Goal: Participate in discussion: Engage in conversation with other users on a specific topic

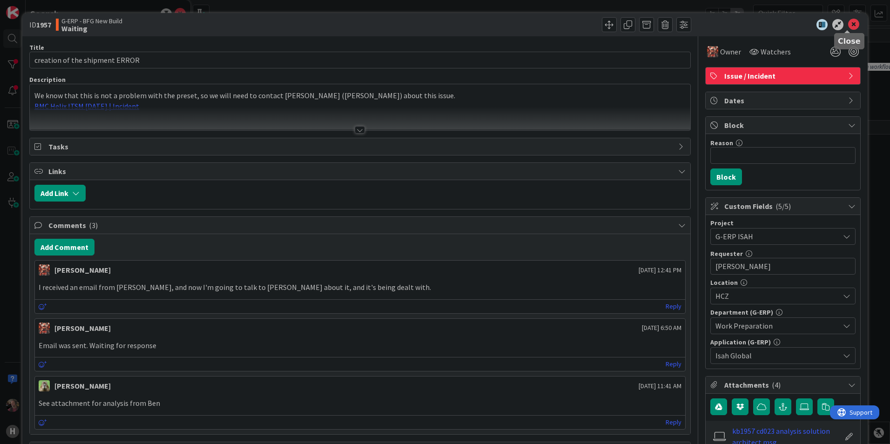
click at [848, 25] on icon at bounding box center [853, 24] width 11 height 11
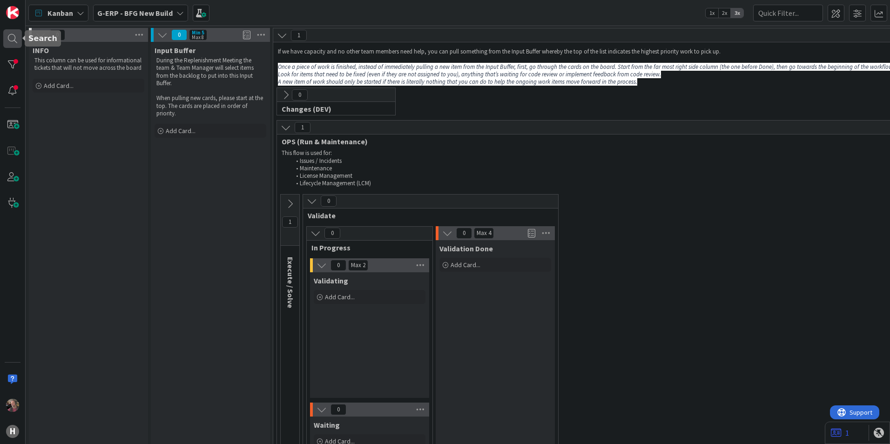
click at [14, 38] on div at bounding box center [12, 38] width 19 height 19
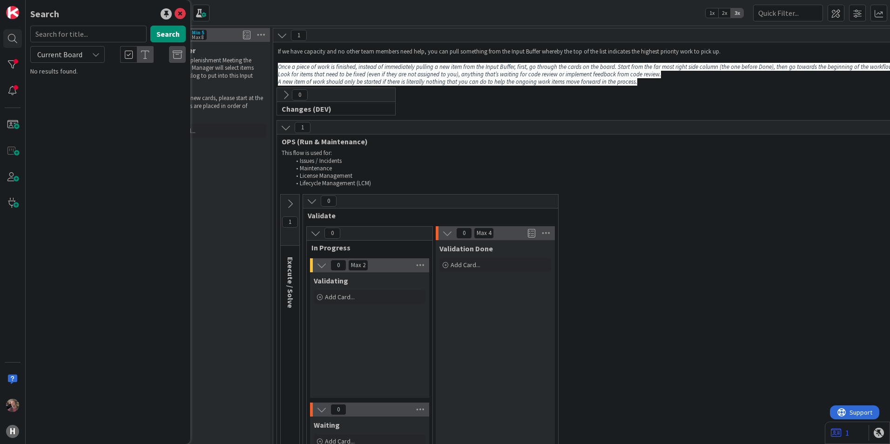
click at [83, 55] on span "Current Board" at bounding box center [59, 54] width 48 height 13
click at [82, 94] on span "All Boards" at bounding box center [83, 93] width 97 height 14
drag, startPoint x: 68, startPoint y: 34, endPoint x: 87, endPoint y: 34, distance: 18.6
click at [68, 34] on input "text" at bounding box center [88, 34] width 116 height 17
type input "1976"
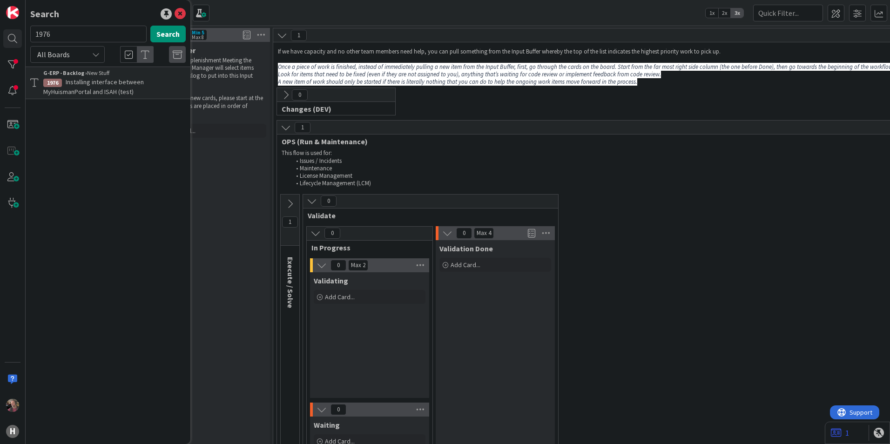
click at [136, 85] on span "Installing interface between MyHuismanPortal and ISAH (test)" at bounding box center [93, 87] width 101 height 18
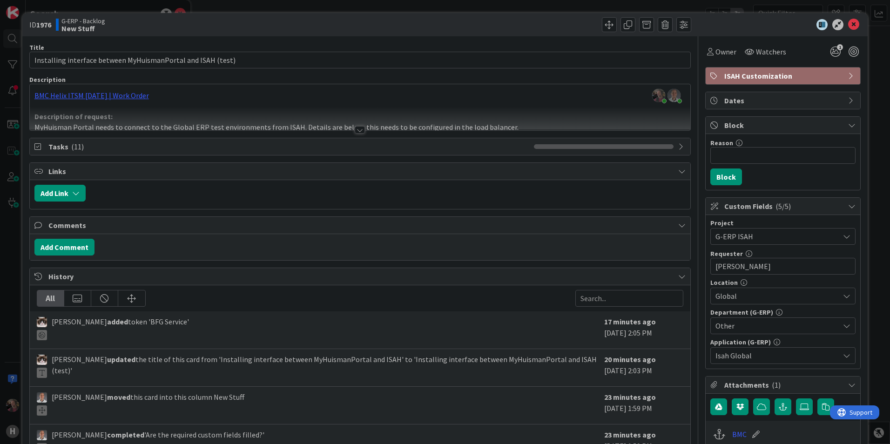
click at [357, 132] on div at bounding box center [360, 129] width 10 height 7
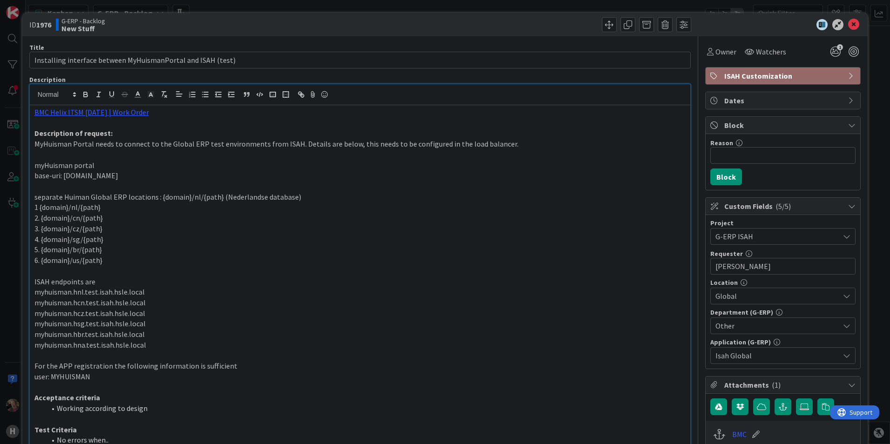
click at [170, 206] on p "1 {domain}/nl/{path}" at bounding box center [359, 207] width 651 height 11
click at [173, 196] on p "separate Huiman Global ERP locations : {domain}/nl/{path} (Nederlandse database)" at bounding box center [359, 197] width 651 height 11
click at [185, 229] on p "3. {domain}/cz/{path}" at bounding box center [359, 228] width 651 height 11
click at [140, 261] on p "6. {domain}/us/{path}" at bounding box center [359, 260] width 651 height 11
click at [61, 208] on p "1 {domain}/nl/{path}" at bounding box center [359, 207] width 651 height 11
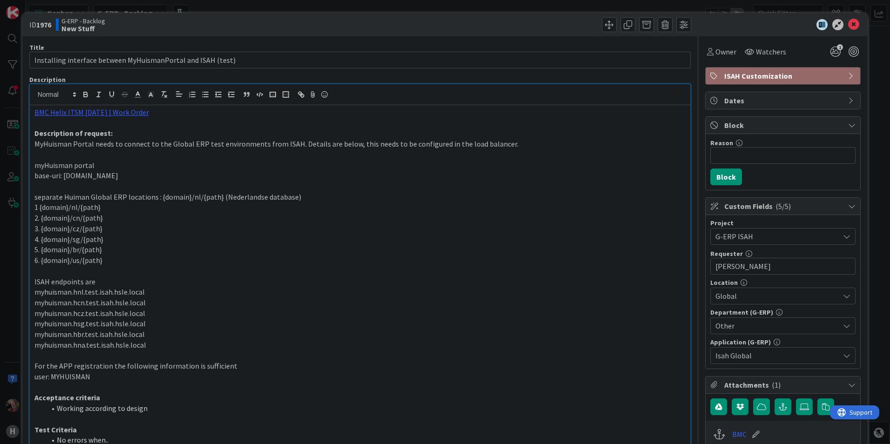
click at [87, 208] on p "1 {domain}/nl/{path}" at bounding box center [359, 207] width 651 height 11
click at [102, 211] on p "1 {domain}/nl/{path}" at bounding box center [359, 207] width 651 height 11
drag, startPoint x: 86, startPoint y: 285, endPoint x: 88, endPoint y: 291, distance: 6.3
click at [87, 285] on p "ISAH endpoints are" at bounding box center [359, 281] width 651 height 11
click at [85, 300] on p "myhuisman.hcn.test.isah.hsle.local" at bounding box center [359, 302] width 651 height 11
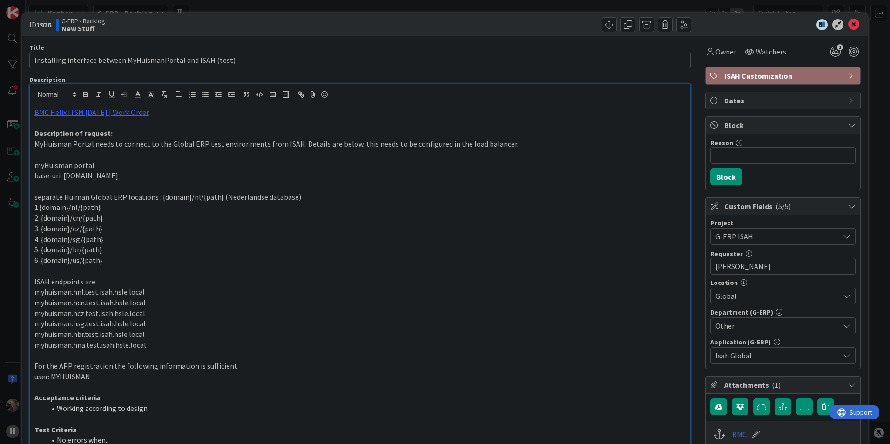
click at [101, 257] on p "6. {domain}/us/{path}" at bounding box center [359, 260] width 651 height 11
click at [67, 251] on p "5. {domain}/br/{path}" at bounding box center [359, 249] width 651 height 11
click at [44, 196] on p "separate Huiman Global ERP locations : {domain}/nl/{path} (Nederlandse database)" at bounding box center [359, 197] width 651 height 11
drag, startPoint x: 160, startPoint y: 196, endPoint x: 307, endPoint y: 194, distance: 147.6
click at [307, 194] on p "separate Huiman Global ERP locations : {domain}/nl/{path} (Nederlandse database)" at bounding box center [359, 197] width 651 height 11
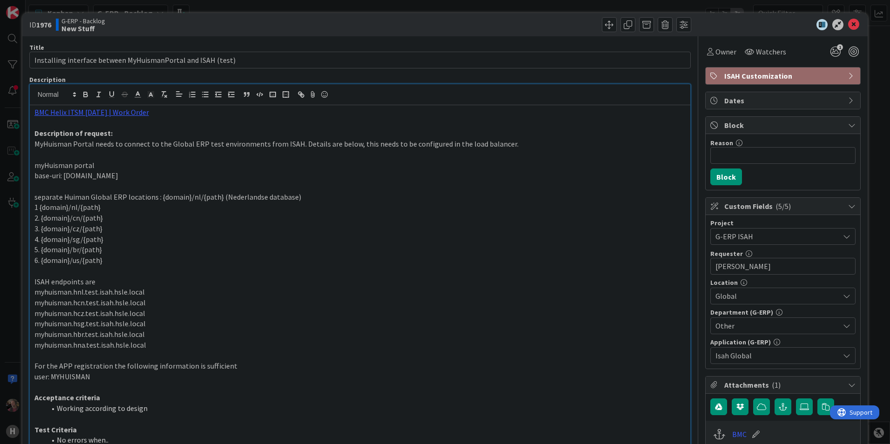
click at [137, 213] on p "2. {domain}/cn/{path}" at bounding box center [359, 218] width 651 height 11
click at [66, 206] on p "1 {domain}/nl/{path}" at bounding box center [359, 207] width 651 height 11
click at [62, 171] on p "base-uri: [DOMAIN_NAME]" at bounding box center [359, 175] width 651 height 11
click at [45, 144] on p "MyHuisman Portal needs to connect to the Global ERP test environments from ISAH…" at bounding box center [359, 144] width 651 height 11
click at [47, 145] on p "MyHuisman Portal needs to connect to the Global ERP test environments from ISAH…" at bounding box center [359, 144] width 651 height 11
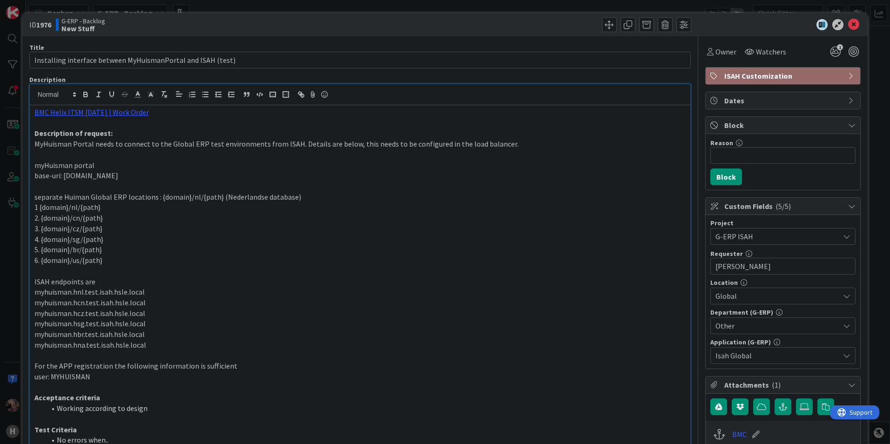
click at [123, 164] on p "myHuisman portal" at bounding box center [359, 165] width 651 height 11
click at [72, 181] on p "base-uri: [DOMAIN_NAME]" at bounding box center [359, 175] width 651 height 11
click at [124, 174] on p "base-uri: [DOMAIN_NAME]" at bounding box center [359, 175] width 651 height 11
click at [180, 179] on p "base-uri: [DOMAIN_NAME]" at bounding box center [359, 175] width 651 height 11
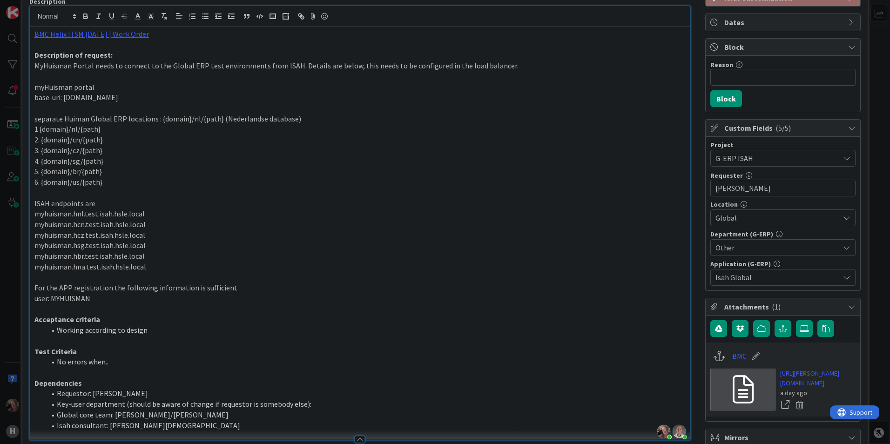
scroll to position [140, 0]
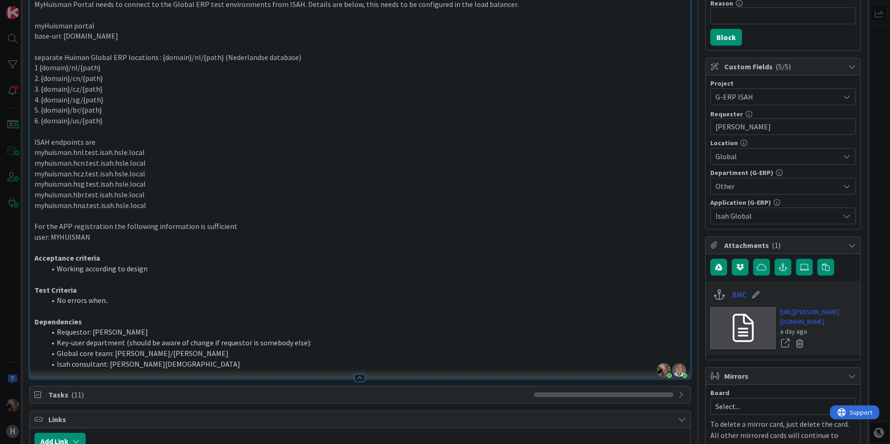
click at [97, 240] on p "user: MYHUISMAN" at bounding box center [359, 237] width 651 height 11
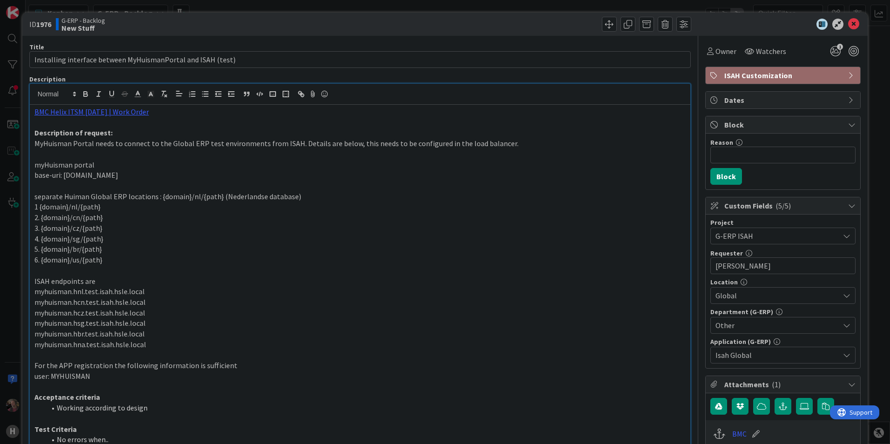
scroll to position [0, 0]
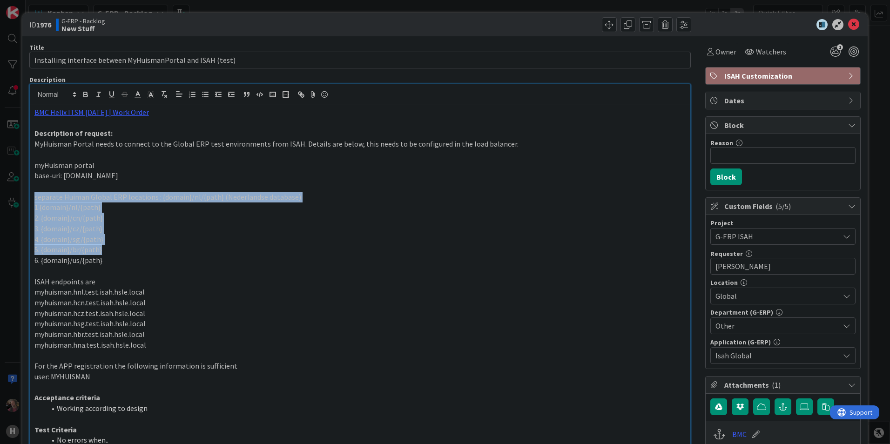
drag, startPoint x: 84, startPoint y: 255, endPoint x: 29, endPoint y: 202, distance: 75.7
click at [30, 202] on div "BMC Helix ITSM [DATE] | Work Order Description of request: MyHuisman Portal nee…" at bounding box center [360, 311] width 660 height 413
click at [92, 209] on p "1 {domain}/nl/{path}" at bounding box center [359, 207] width 651 height 11
click at [74, 208] on p "1 {domain}/nl/{path}" at bounding box center [359, 207] width 651 height 11
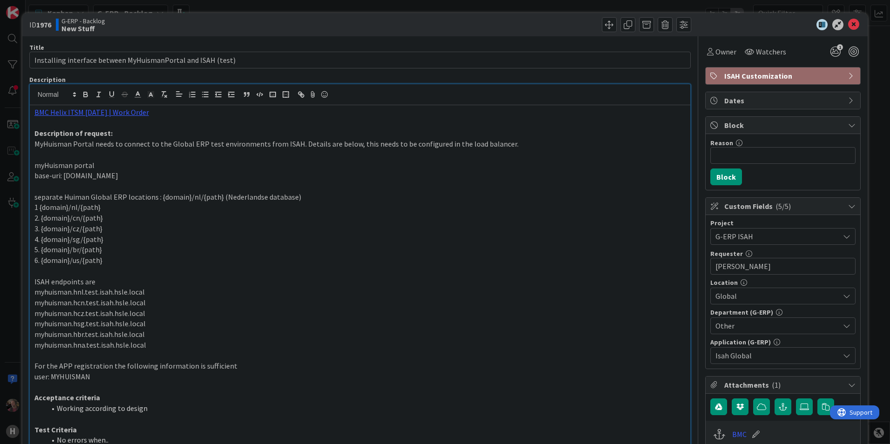
click at [55, 209] on p "1 {domain}/nl/{path}" at bounding box center [359, 207] width 651 height 11
click at [63, 198] on p "separate Huiman Global ERP locations : {domain}/nl/{path} (Nederlandse database)" at bounding box center [359, 197] width 651 height 11
click at [67, 197] on p "separate Huiman Global ERP locations : {domain}/nl/{path} (Nederlandse database)" at bounding box center [359, 197] width 651 height 11
drag, startPoint x: 45, startPoint y: 206, endPoint x: 76, endPoint y: 209, distance: 31.4
click at [76, 209] on p "1 {domain}/nl/{path}" at bounding box center [359, 207] width 651 height 11
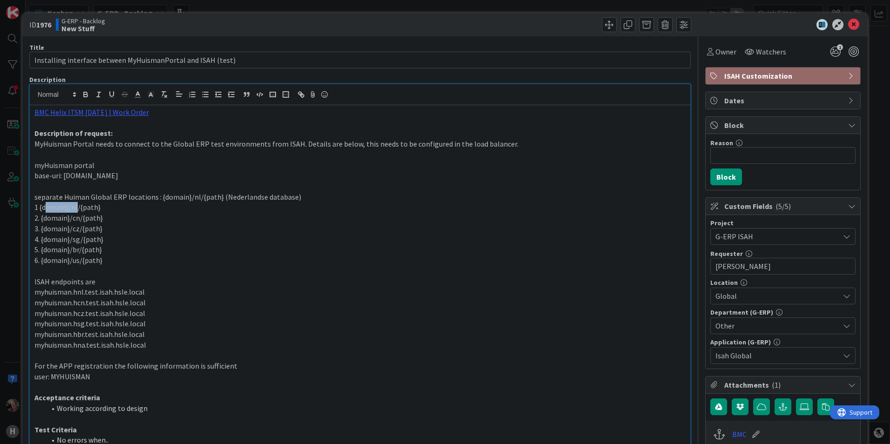
click at [58, 209] on p "1 {domain}/nl/{path}" at bounding box center [359, 207] width 651 height 11
click at [129, 175] on p "base-uri: [DOMAIN_NAME]" at bounding box center [359, 175] width 651 height 11
click at [85, 211] on p "1 {domain}/nl/{path}" at bounding box center [359, 207] width 651 height 11
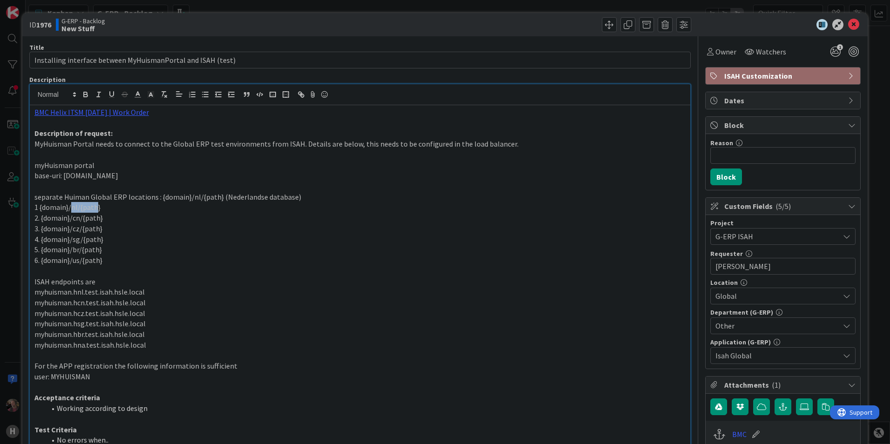
drag, startPoint x: 72, startPoint y: 209, endPoint x: 99, endPoint y: 208, distance: 26.5
click at [94, 208] on p "1 {domain}/nl/{path}" at bounding box center [359, 207] width 651 height 11
click at [111, 210] on p "1 {domain}/nl/{path}" at bounding box center [359, 207] width 651 height 11
click at [99, 197] on p "separate Huiman Global ERP locations : {domain}/nl/{path} (Nederlandse database)" at bounding box center [359, 197] width 651 height 11
click at [100, 198] on p "separate Huiman Global ERP locations : {domain}/nl/{path} (Nederlandse database)" at bounding box center [359, 197] width 651 height 11
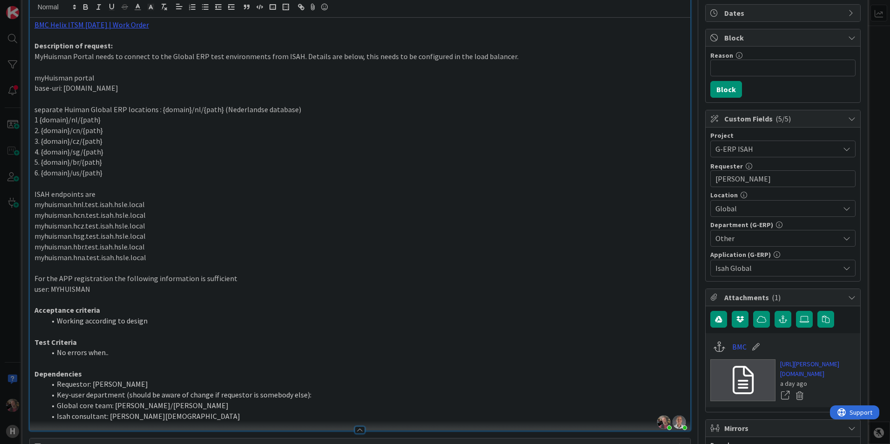
scroll to position [93, 0]
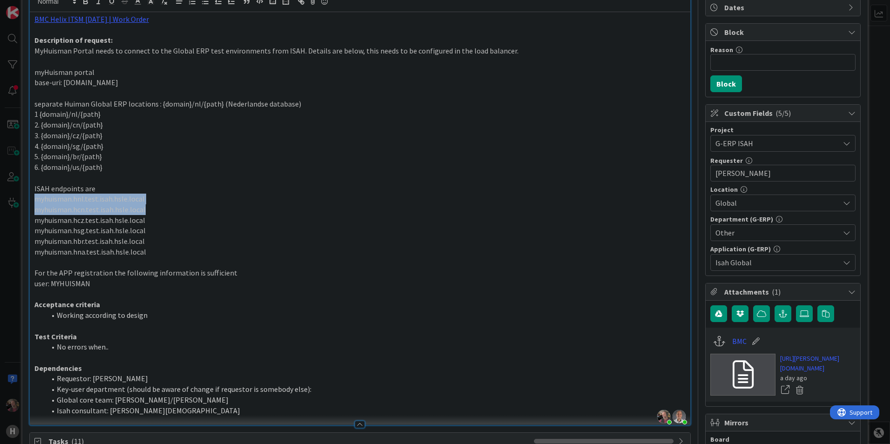
drag, startPoint x: 36, startPoint y: 197, endPoint x: 166, endPoint y: 211, distance: 131.0
click at [166, 211] on div "BMC Helix ITSM [DATE] | Work Order Description of request: MyHuisman Portal nee…" at bounding box center [360, 218] width 660 height 413
click at [164, 211] on p "myhuisman.hcn.test.isah.hsle.local" at bounding box center [359, 209] width 651 height 11
click at [101, 200] on p "myhuisman.hnl.test.isah.hsle.local" at bounding box center [359, 199] width 651 height 11
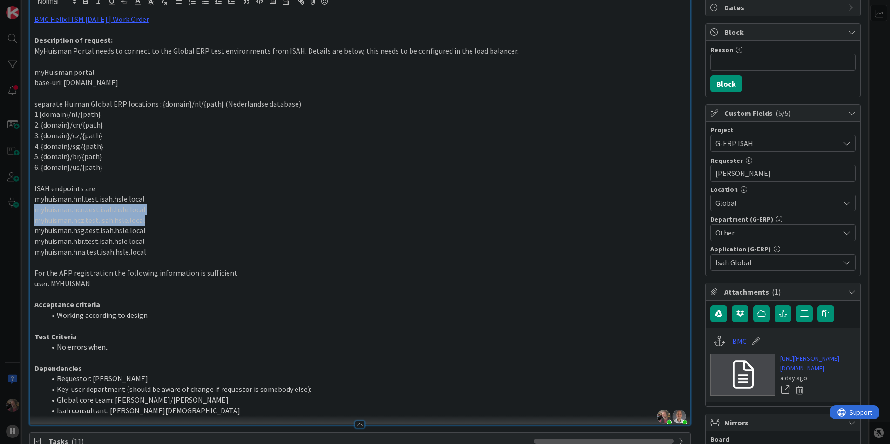
drag, startPoint x: 145, startPoint y: 219, endPoint x: 31, endPoint y: 207, distance: 114.7
click at [31, 207] on div "BMC Helix ITSM [DATE] | Work Order Description of request: MyHuisman Portal nee…" at bounding box center [360, 218] width 660 height 413
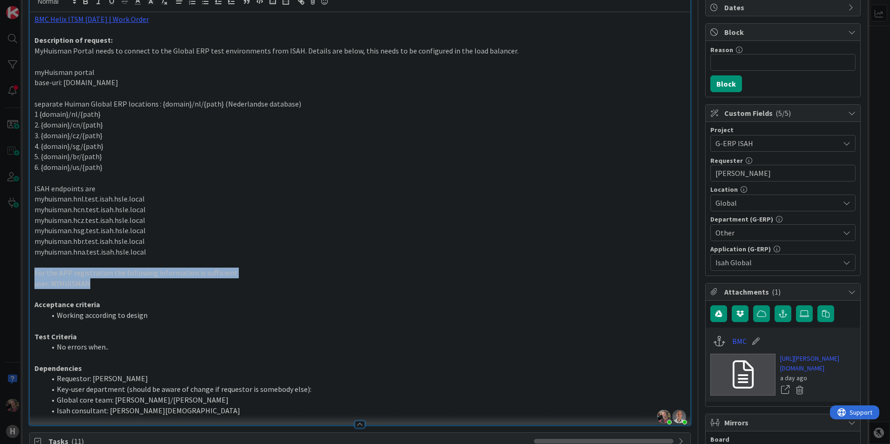
drag, startPoint x: 109, startPoint y: 283, endPoint x: 20, endPoint y: 272, distance: 89.5
click at [20, 272] on div "ID 1976 G-ERP - Backlog New Stuff Title 60 / 128 Installing interface between M…" at bounding box center [445, 222] width 890 height 444
click at [128, 282] on p "user: MYHUISMAN" at bounding box center [359, 283] width 651 height 11
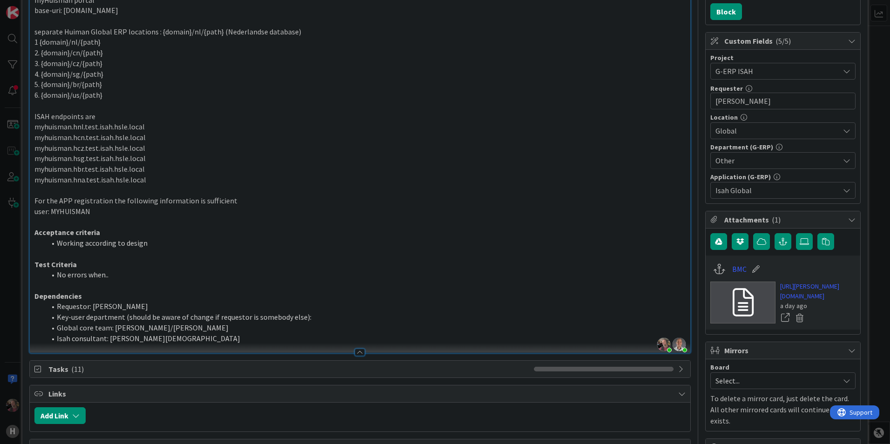
scroll to position [186, 0]
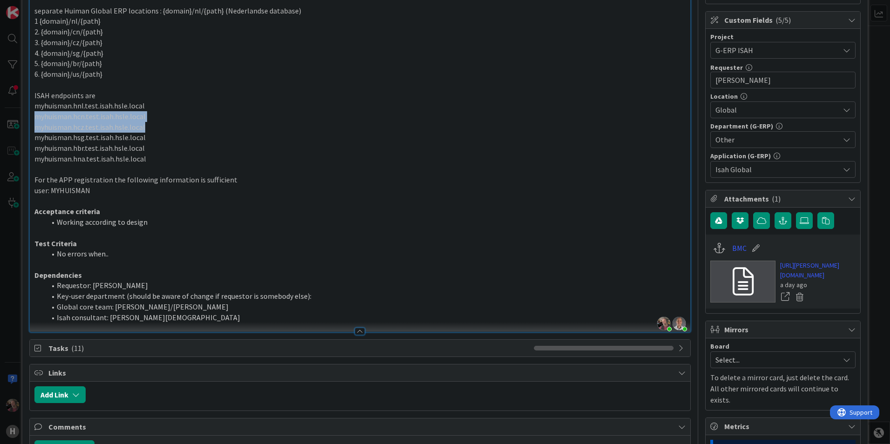
drag, startPoint x: 143, startPoint y: 130, endPoint x: 39, endPoint y: 115, distance: 105.3
click at [34, 115] on div "BMC Helix ITSM [DATE] | Work Order Description of request: MyHuisman Portal nee…" at bounding box center [360, 125] width 660 height 413
click at [176, 162] on p "myhuisman.hna.test.isah.hsle.local" at bounding box center [359, 159] width 651 height 11
click at [143, 225] on li "Working according to design" at bounding box center [366, 222] width 640 height 11
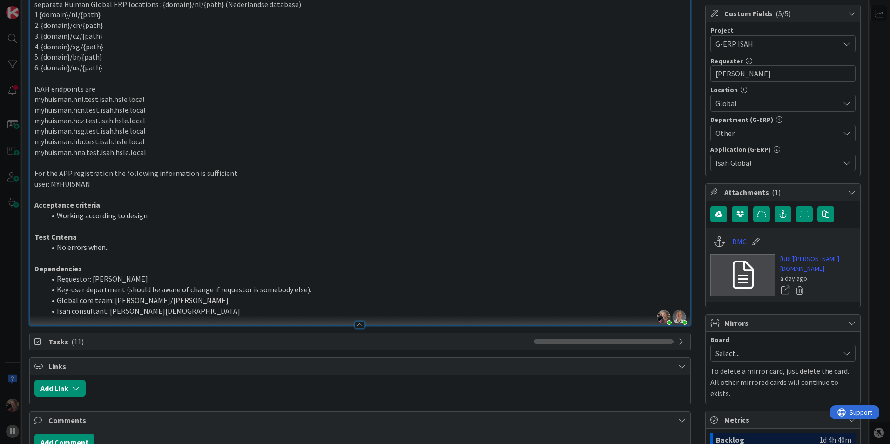
scroll to position [47, 0]
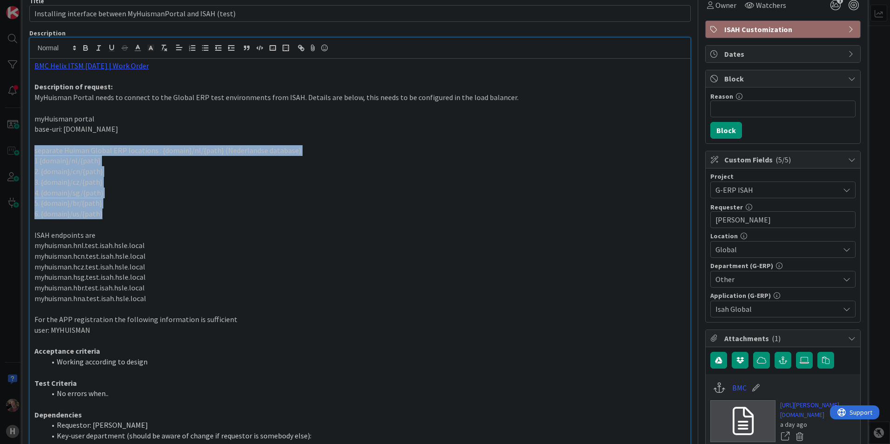
drag, startPoint x: 35, startPoint y: 149, endPoint x: 135, endPoint y: 217, distance: 121.4
click at [135, 217] on div "BMC Helix ITSM [DATE] | Work Order Description of request: MyHuisman Portal nee…" at bounding box center [360, 265] width 660 height 413
drag, startPoint x: 158, startPoint y: 209, endPoint x: 150, endPoint y: 209, distance: 8.4
click at [157, 209] on p "6. {domain}/us/{path}" at bounding box center [359, 214] width 651 height 11
click at [137, 212] on p "6. {domain}/us/{path}" at bounding box center [359, 214] width 651 height 11
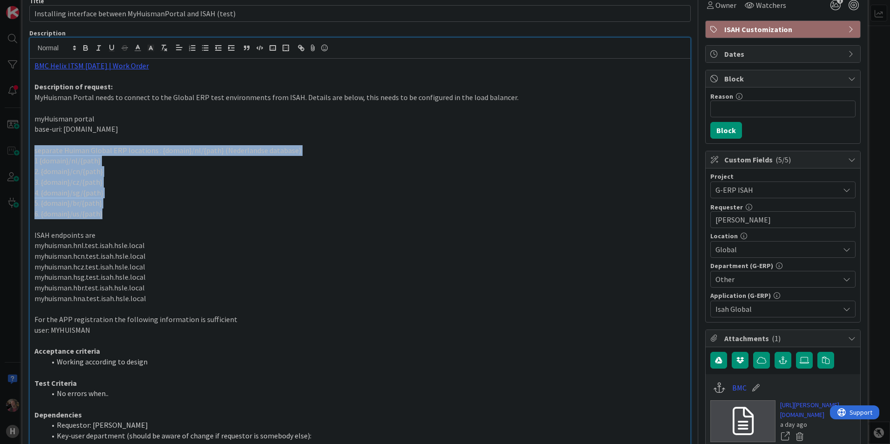
click at [120, 214] on p "6. {domain}/us/{path}" at bounding box center [359, 214] width 651 height 11
drag, startPoint x: 113, startPoint y: 218, endPoint x: 29, endPoint y: 117, distance: 131.2
click at [29, 117] on div "[PERSON_NAME] joined 6 m ago [PERSON_NAME] joined 6 m ago BMC Helix ITSM [DATE]…" at bounding box center [359, 254] width 661 height 435
click at [204, 210] on p "6. {domain}/us/{path}" at bounding box center [359, 214] width 651 height 11
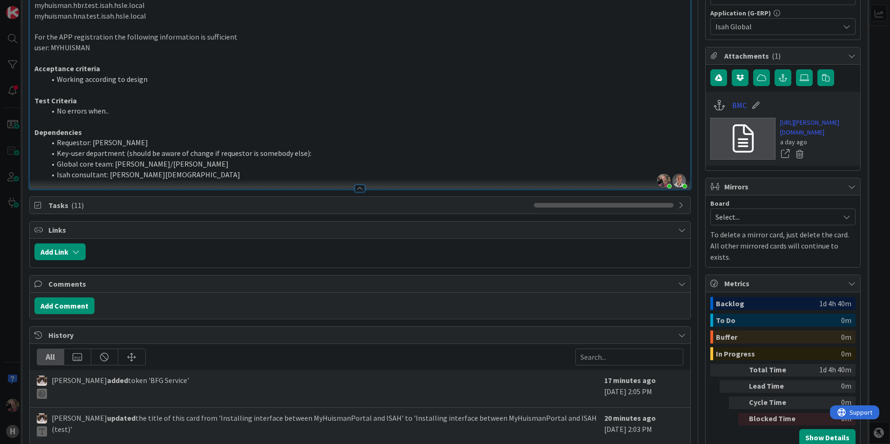
scroll to position [419, 0]
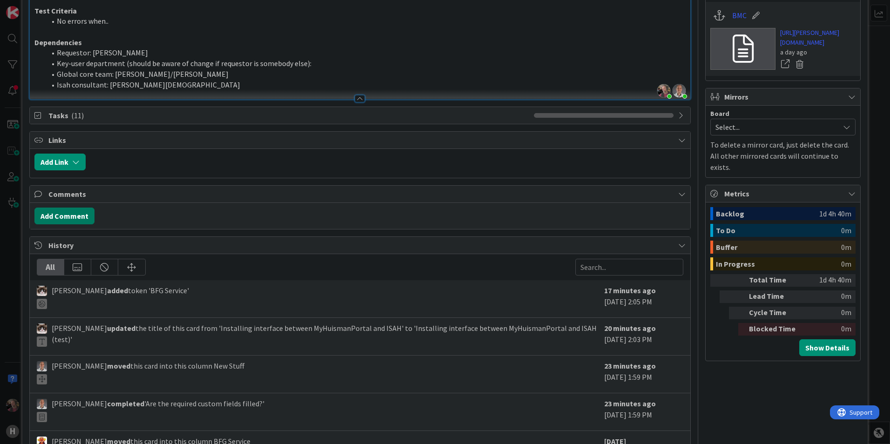
click at [75, 217] on button "Add Comment" at bounding box center [64, 216] width 60 height 17
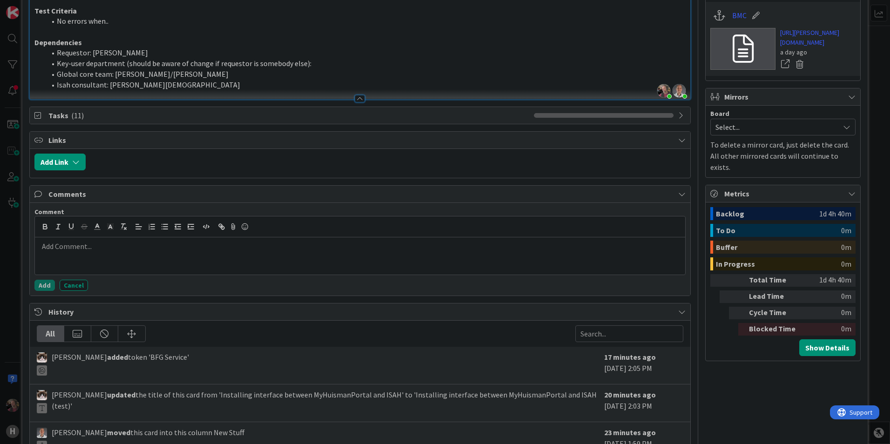
click at [105, 256] on div at bounding box center [360, 255] width 650 height 37
click at [37, 285] on button "Add" at bounding box center [44, 285] width 20 height 11
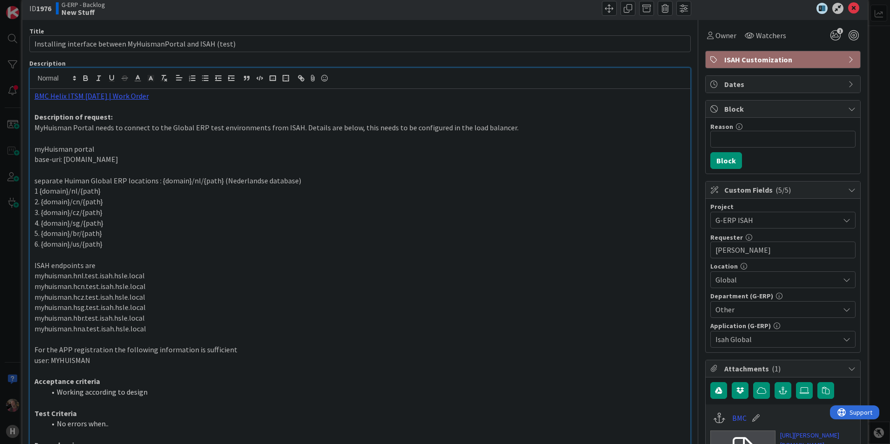
scroll to position [0, 0]
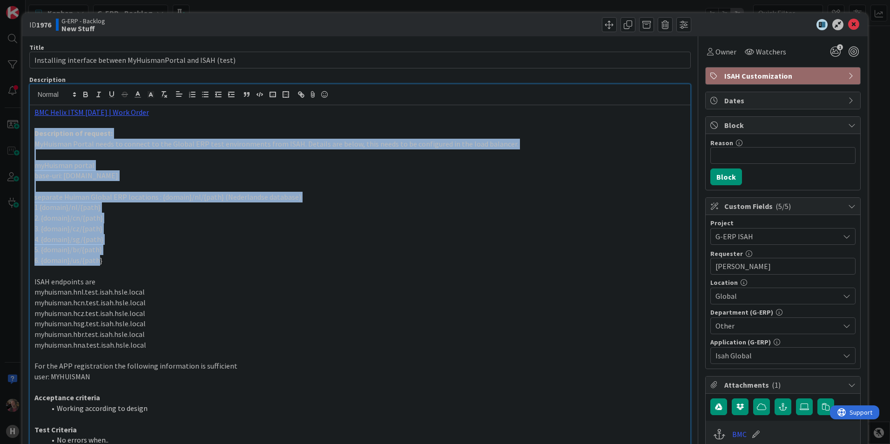
drag, startPoint x: 94, startPoint y: 260, endPoint x: 31, endPoint y: 135, distance: 139.9
click at [31, 135] on div "BMC Helix ITSM [DATE] | Work Order Description of request: MyHuisman Portal nee…" at bounding box center [360, 311] width 660 height 413
